Goal: Task Accomplishment & Management: Manage account settings

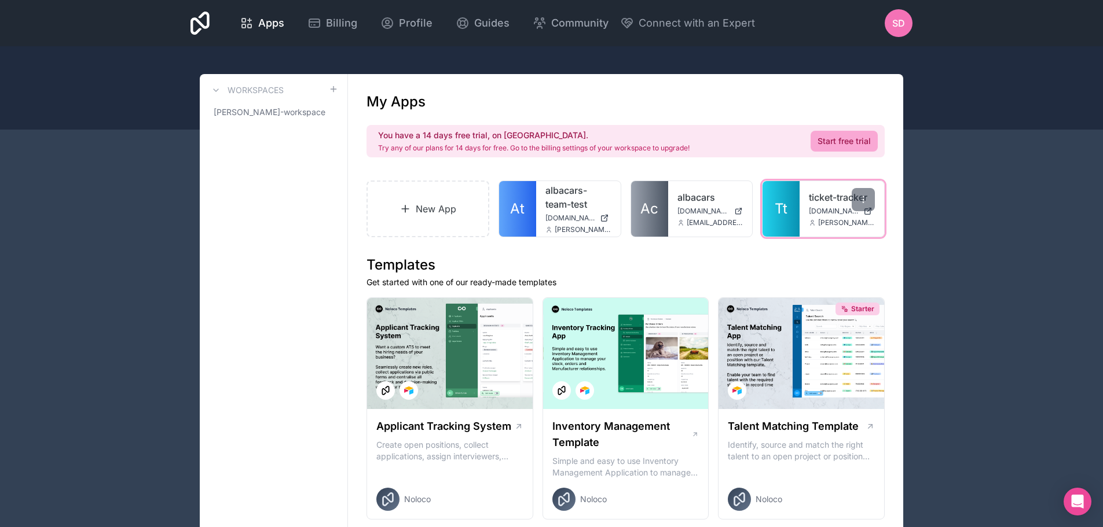
click at [818, 214] on span "[DOMAIN_NAME]" at bounding box center [834, 211] width 50 height 9
click at [894, 24] on span "SD" at bounding box center [898, 23] width 13 height 14
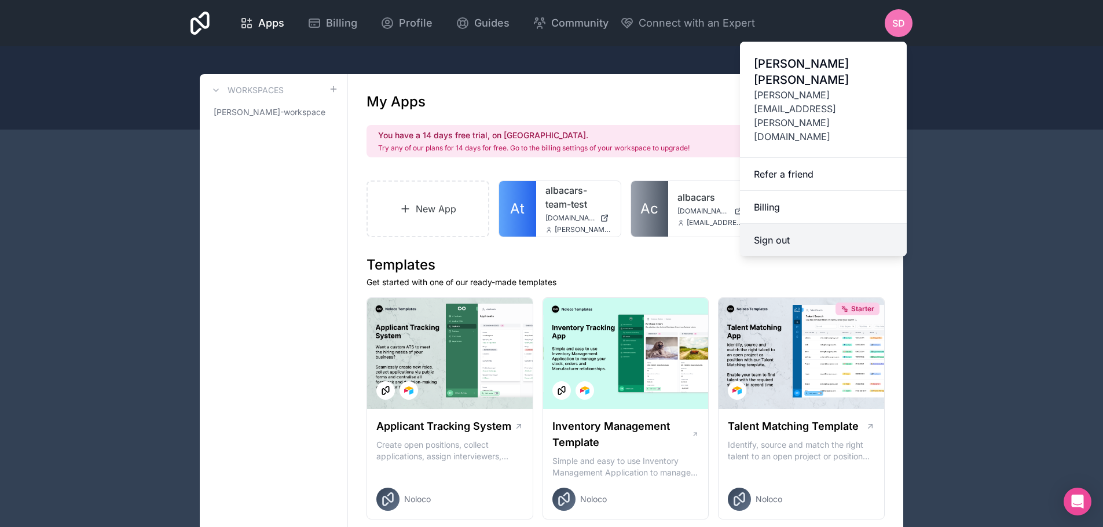
click at [789, 224] on button "Sign out" at bounding box center [823, 240] width 167 height 32
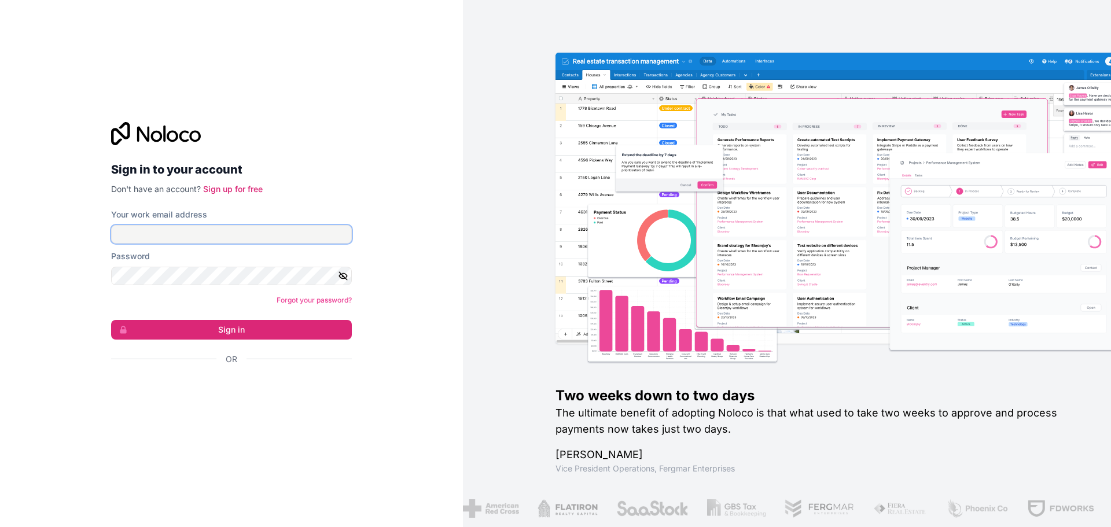
type input "**********"
click at [343, 280] on icon "button" at bounding box center [343, 276] width 10 height 10
click at [223, 334] on button "Sign in" at bounding box center [231, 330] width 241 height 20
